Goal: Entertainment & Leisure: Browse casually

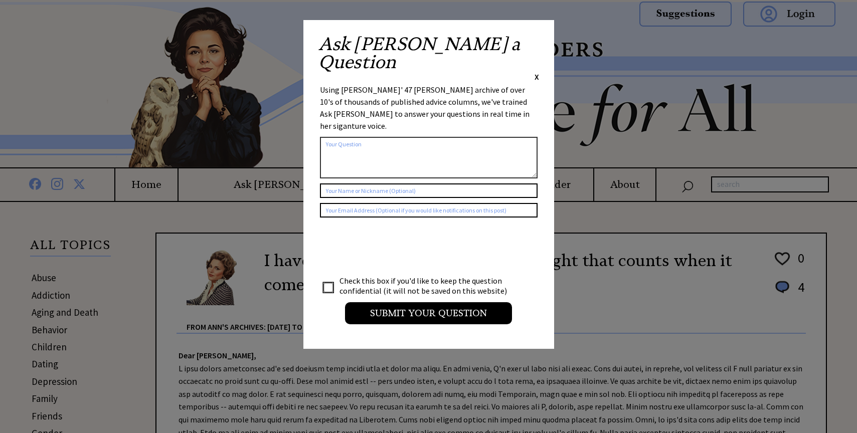
drag, startPoint x: 536, startPoint y: 41, endPoint x: 532, endPoint y: 45, distance: 6.0
click at [536, 72] on span "X" at bounding box center [537, 77] width 5 height 10
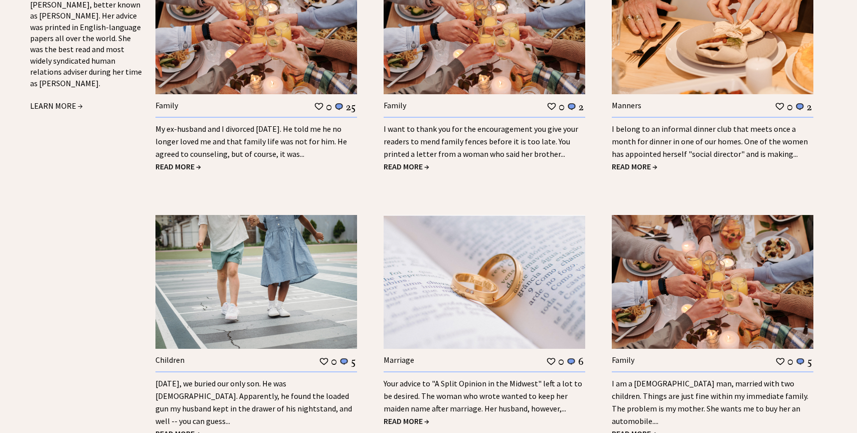
scroll to position [1277, 0]
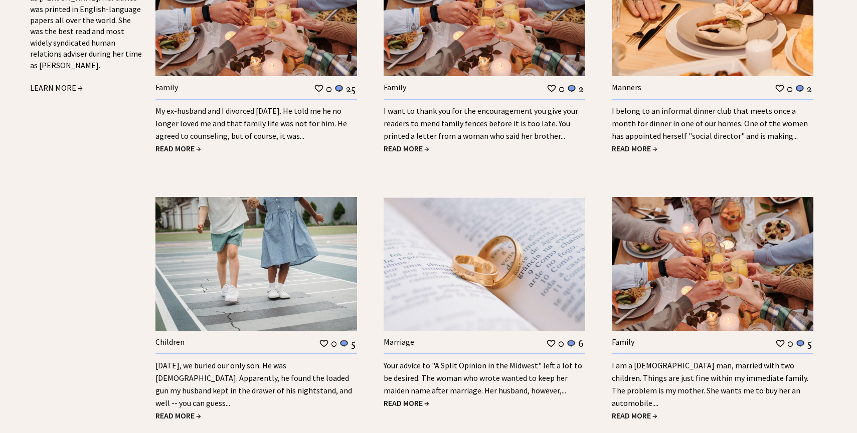
click at [644, 143] on span "READ MORE →" at bounding box center [635, 148] width 46 height 10
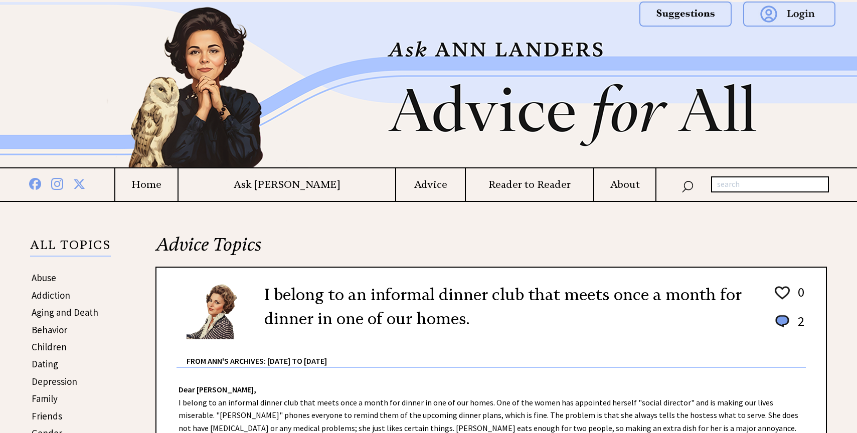
click at [178, 185] on h4 "Home" at bounding box center [146, 185] width 62 height 13
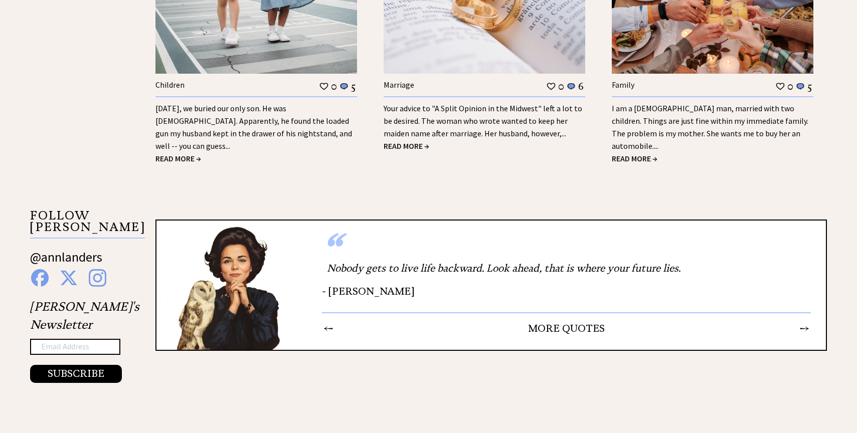
scroll to position [1536, 0]
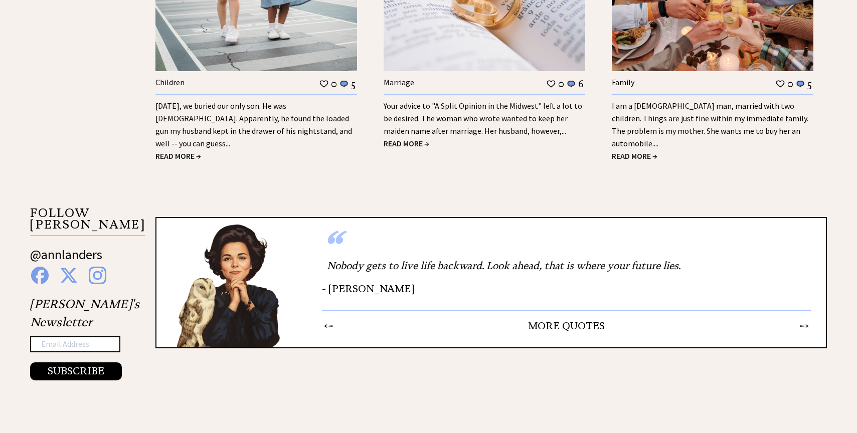
click at [165, 151] on span "READ MORE →" at bounding box center [178, 156] width 46 height 10
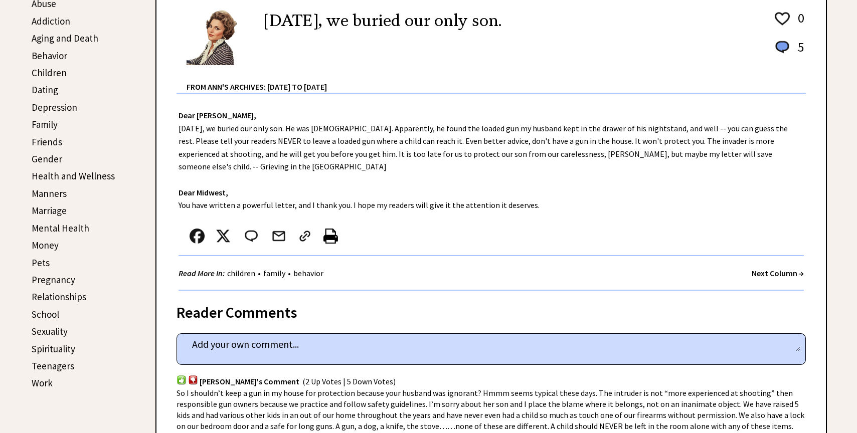
scroll to position [278, 0]
